Goal: Information Seeking & Learning: Learn about a topic

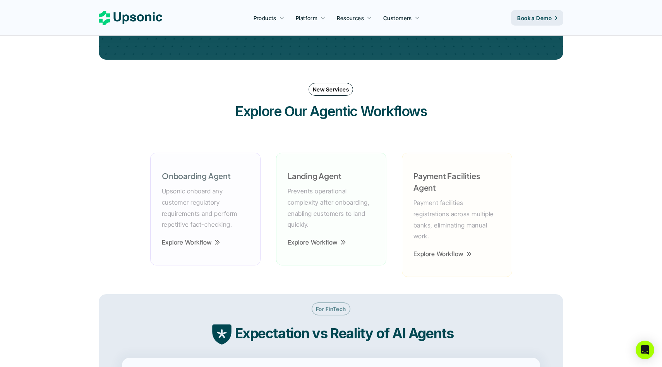
scroll to position [1081, 0]
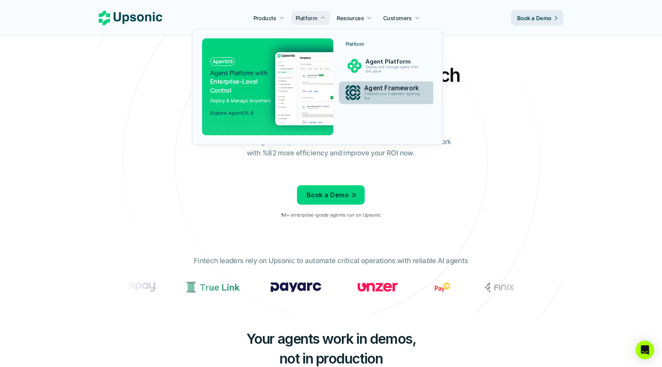
click at [381, 102] on div "Agent Framework Onboard your customers lightning fast" at bounding box center [394, 92] width 68 height 19
click at [387, 86] on p "Agent Framework" at bounding box center [394, 87] width 60 height 7
click at [375, 89] on p "Agent Framework" at bounding box center [394, 88] width 59 height 7
click at [375, 89] on p "Agent Framework" at bounding box center [394, 87] width 60 height 7
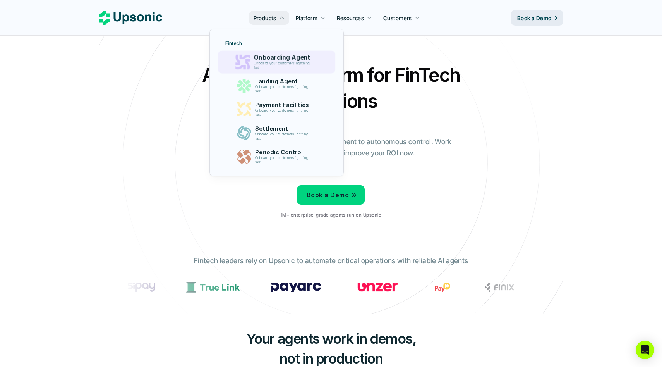
click at [266, 58] on p "Onboarding Agent" at bounding box center [284, 57] width 60 height 7
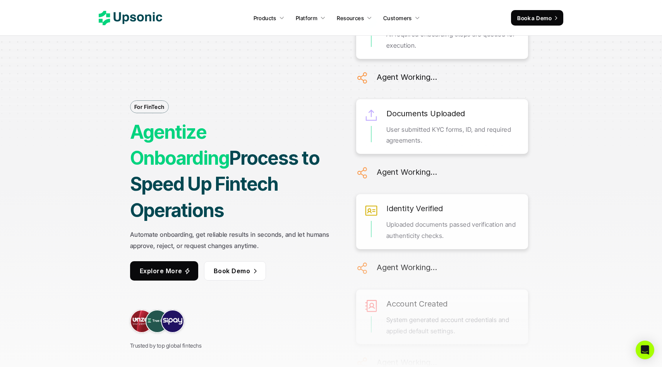
click at [132, 11] on icon at bounding box center [130, 18] width 63 height 14
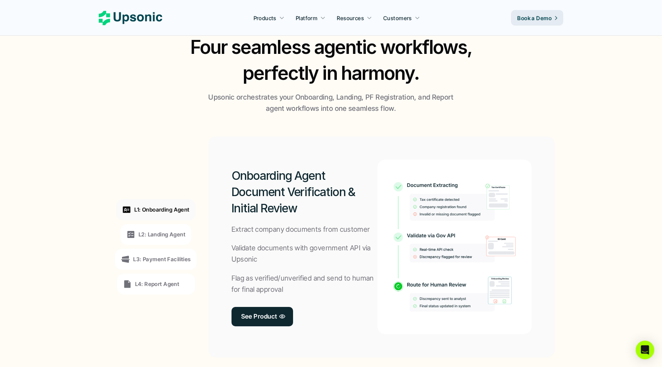
scroll to position [494, 0]
click at [144, 234] on p "L2: Landing Agent" at bounding box center [162, 234] width 47 height 8
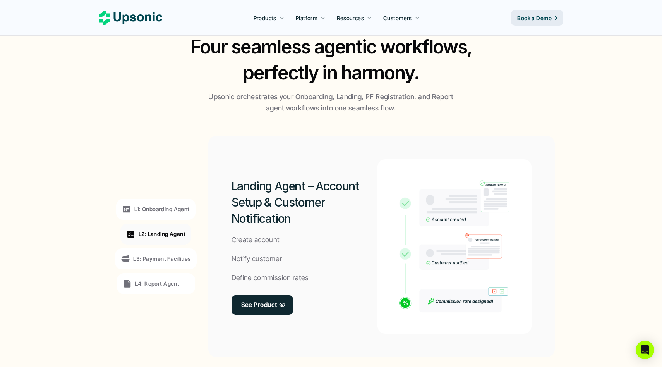
click at [156, 210] on p "L1: Onboarding Agent" at bounding box center [161, 209] width 55 height 8
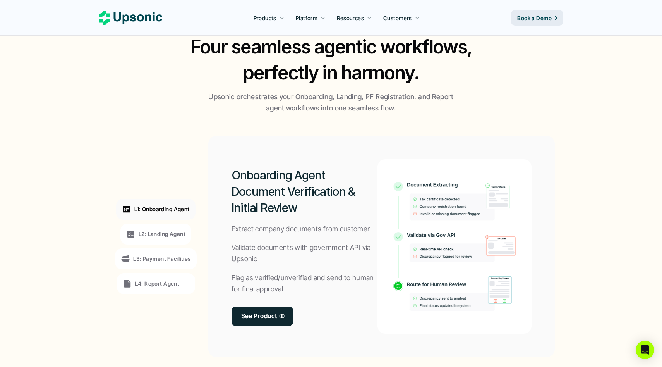
click at [156, 236] on p "L2: Landing Agent" at bounding box center [162, 234] width 47 height 8
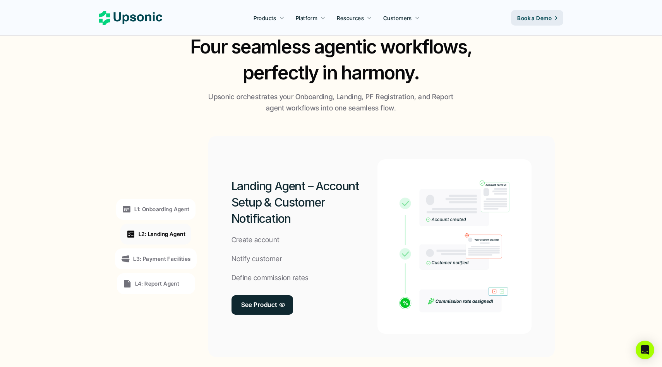
click at [161, 261] on p "L3: Payment Facilities" at bounding box center [161, 258] width 57 height 8
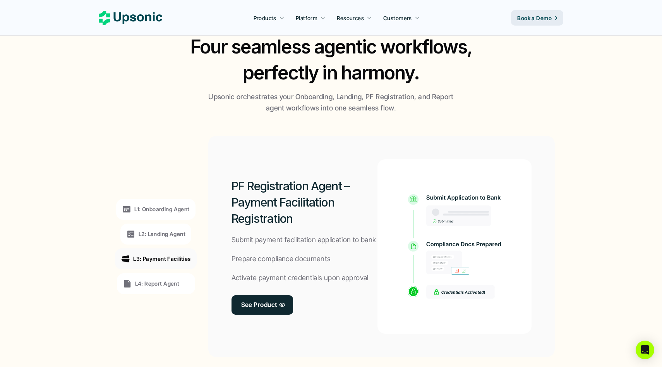
click at [161, 286] on p "L4: Report Agent" at bounding box center [157, 283] width 45 height 8
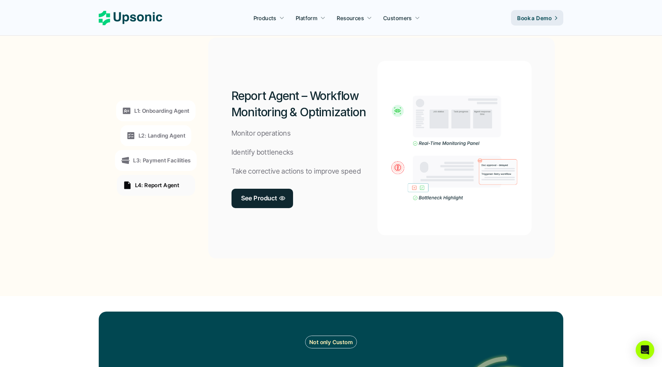
scroll to position [597, 0]
